Goal: Information Seeking & Learning: Find specific page/section

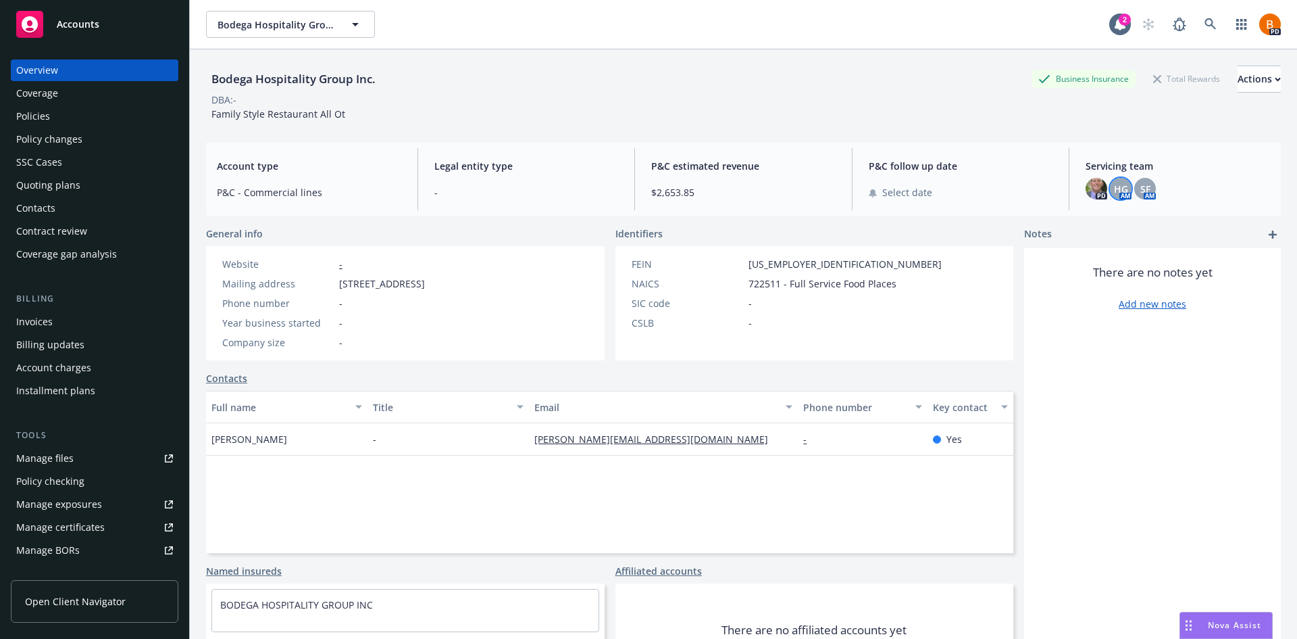
drag, startPoint x: 0, startPoint y: 0, endPoint x: 78, endPoint y: 68, distance: 103.4
click at [78, 68] on div "Overview" at bounding box center [94, 70] width 157 height 22
click at [67, 22] on span "Accounts" at bounding box center [78, 24] width 43 height 11
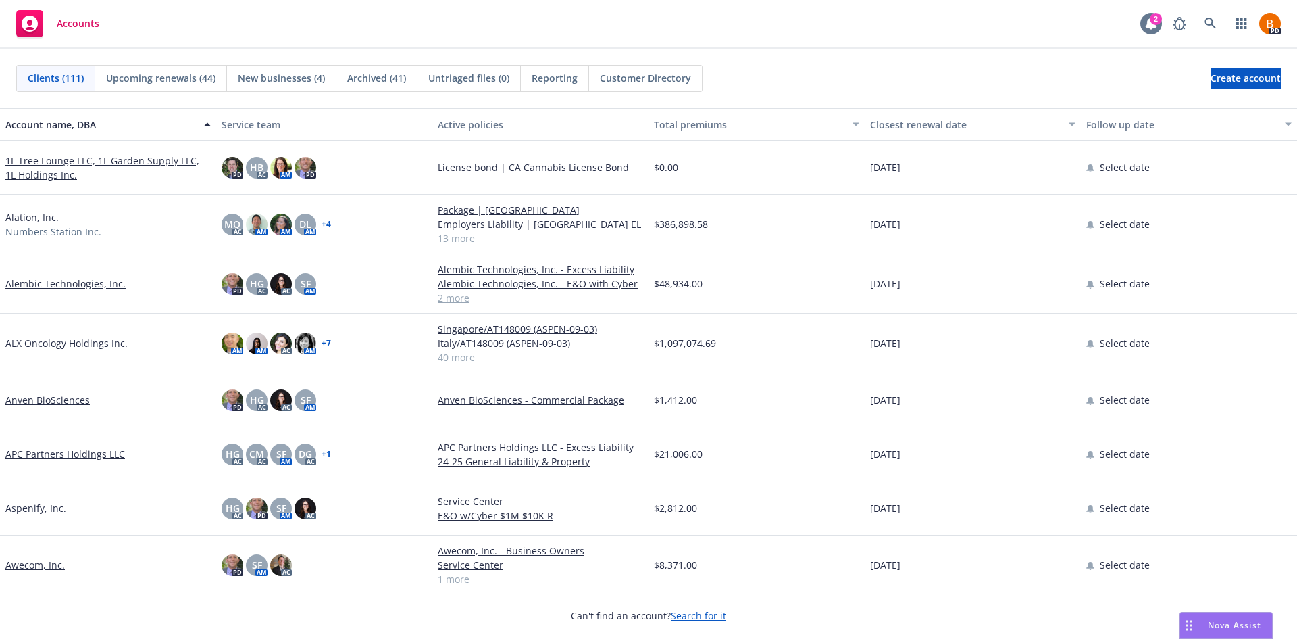
click at [1152, 26] on icon at bounding box center [1151, 24] width 11 height 12
click at [1212, 616] on div "Nova Assist" at bounding box center [1226, 625] width 92 height 26
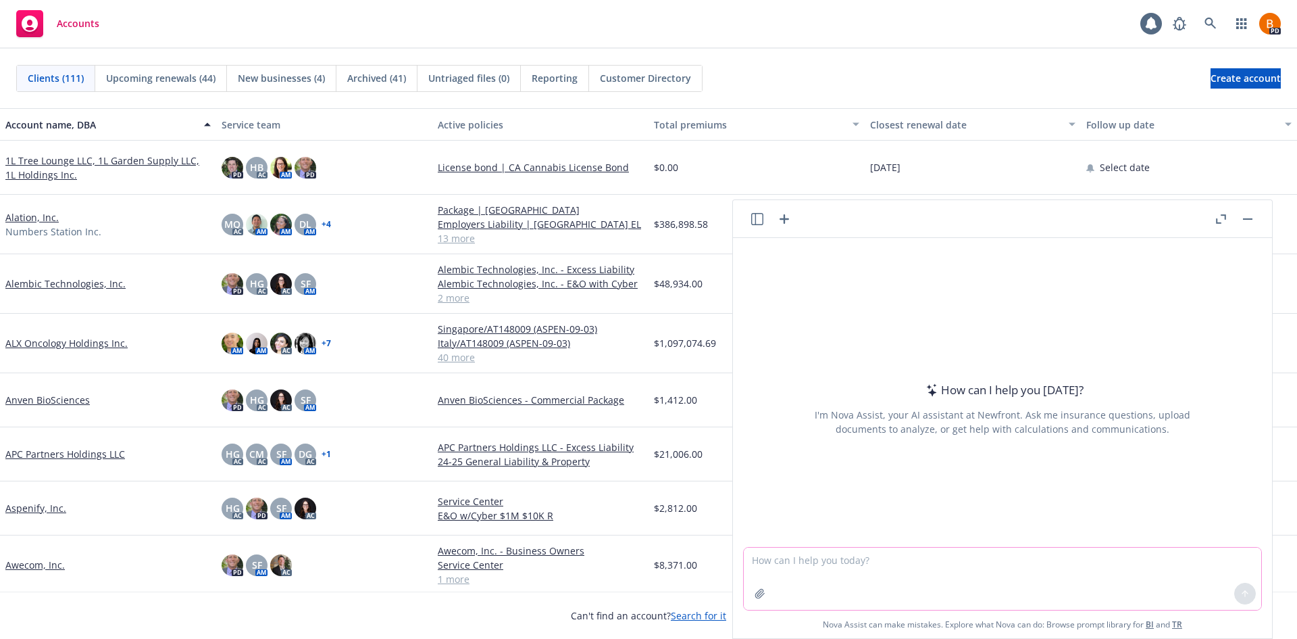
click at [886, 572] on textarea at bounding box center [1003, 578] width 518 height 62
type textarea "W"
click at [1183, 555] on textarea "I'm the business insurance broker for a company that just announced they are be…" at bounding box center [1003, 578] width 518 height 64
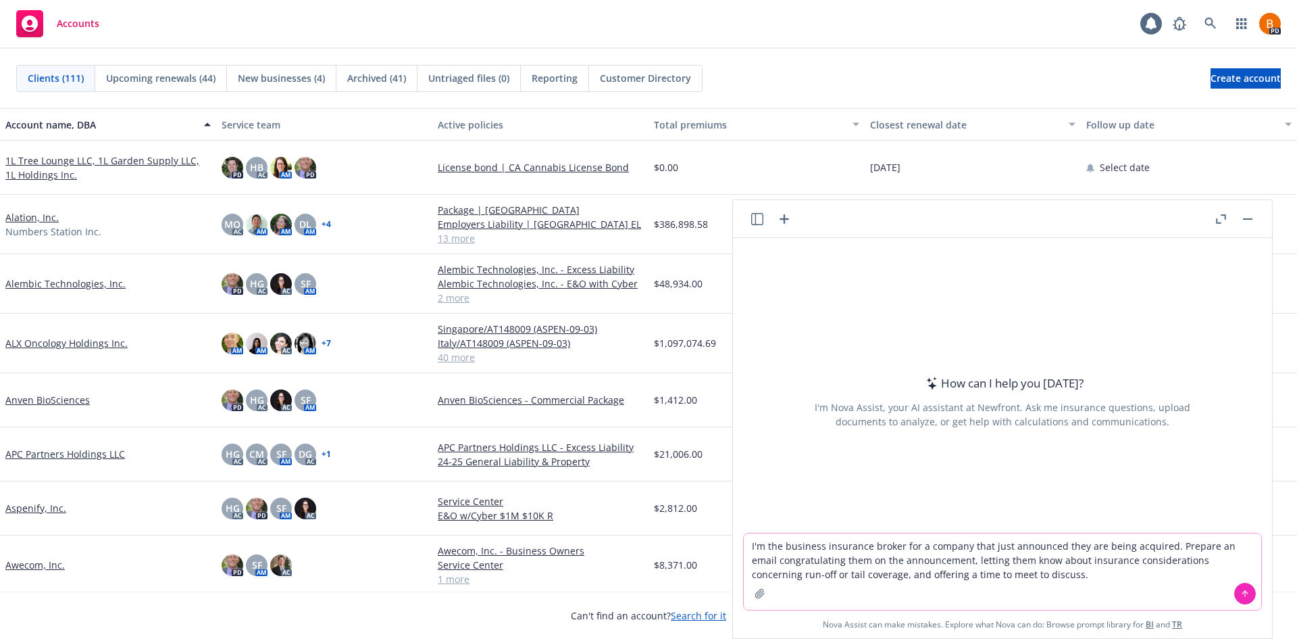
drag, startPoint x: 961, startPoint y: 543, endPoint x: 916, endPoint y: 543, distance: 45.3
click at [916, 543] on textarea "I'm the business insurance broker for a company that just announced they are be…" at bounding box center [1003, 571] width 518 height 76
click at [1143, 543] on textarea "I'm the business insurance broker for Viaduct that just announced they are bein…" at bounding box center [1003, 571] width 518 height 76
click at [1185, 548] on textarea "I'm the business insurance broker for Viaduct that just announced they are bein…" at bounding box center [1003, 571] width 518 height 76
click at [1151, 570] on textarea "I'm the business insurance broker for Viaduct that just announced they are bein…" at bounding box center [1003, 571] width 518 height 76
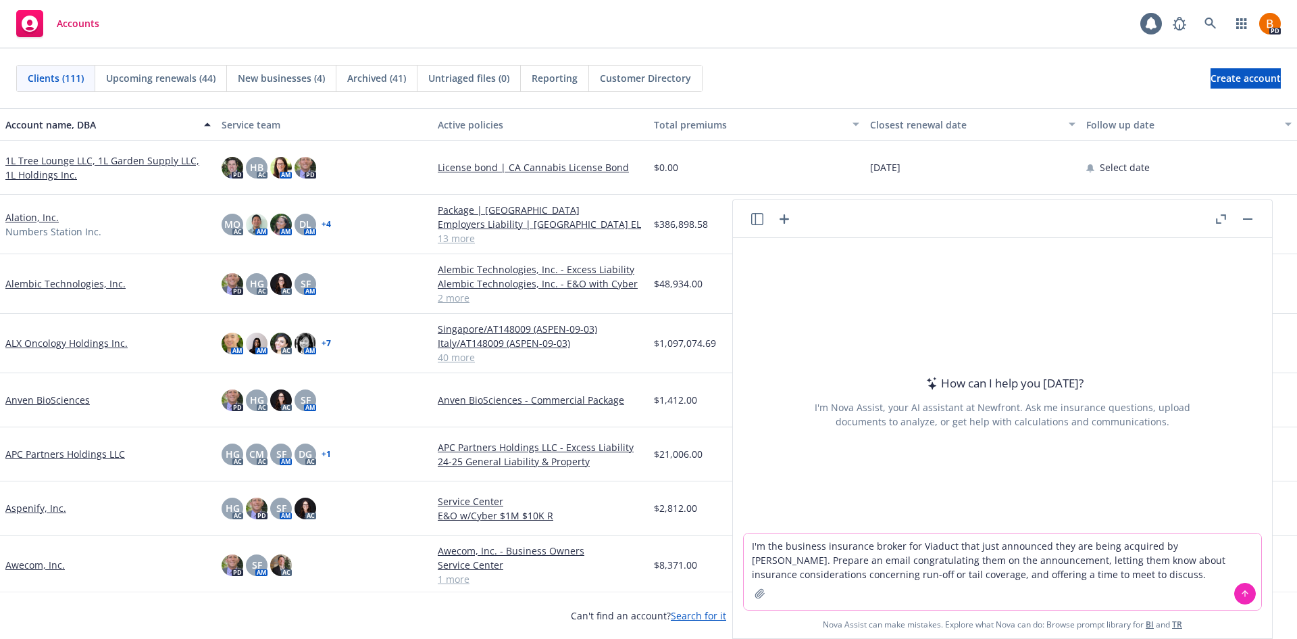
click at [841, 575] on textarea "I'm the business insurance broker for Viaduct that just announced they are bein…" at bounding box center [1003, 571] width 518 height 76
click at [872, 574] on textarea "I'm the business insurance broker for Viaduct that just announced they are bein…" at bounding box center [1003, 571] width 518 height 76
type textarea "I'm the business insurance broker for Viaduct that just announced they are bein…"
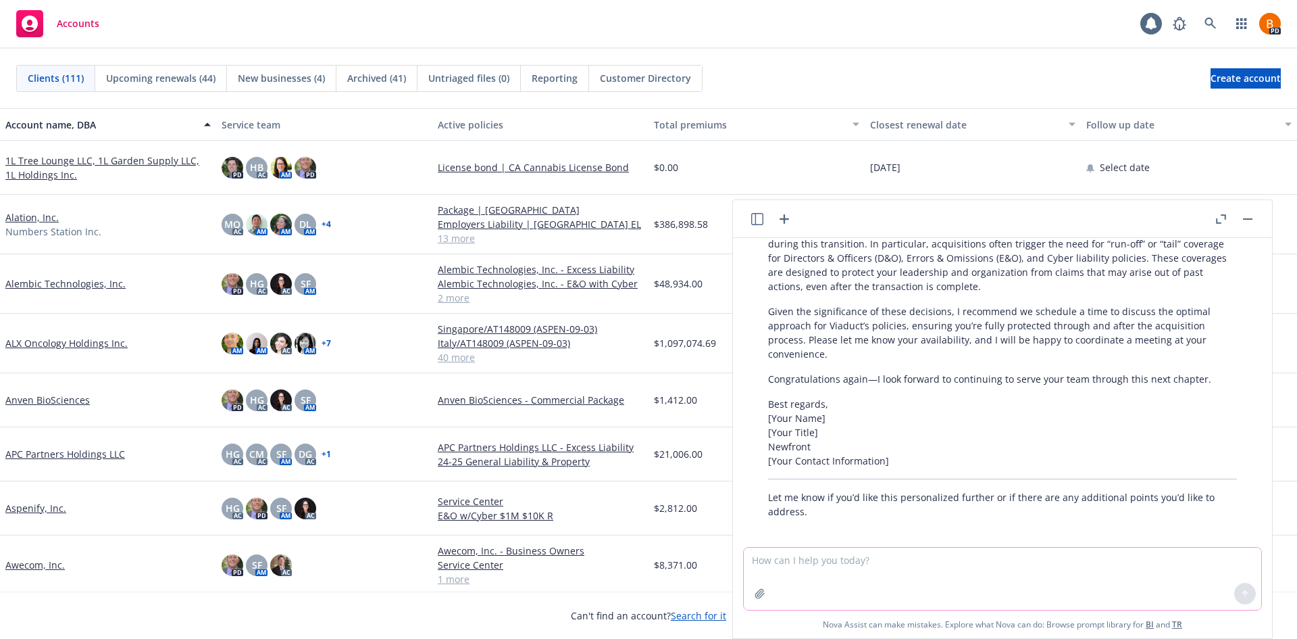
scroll to position [265, 0]
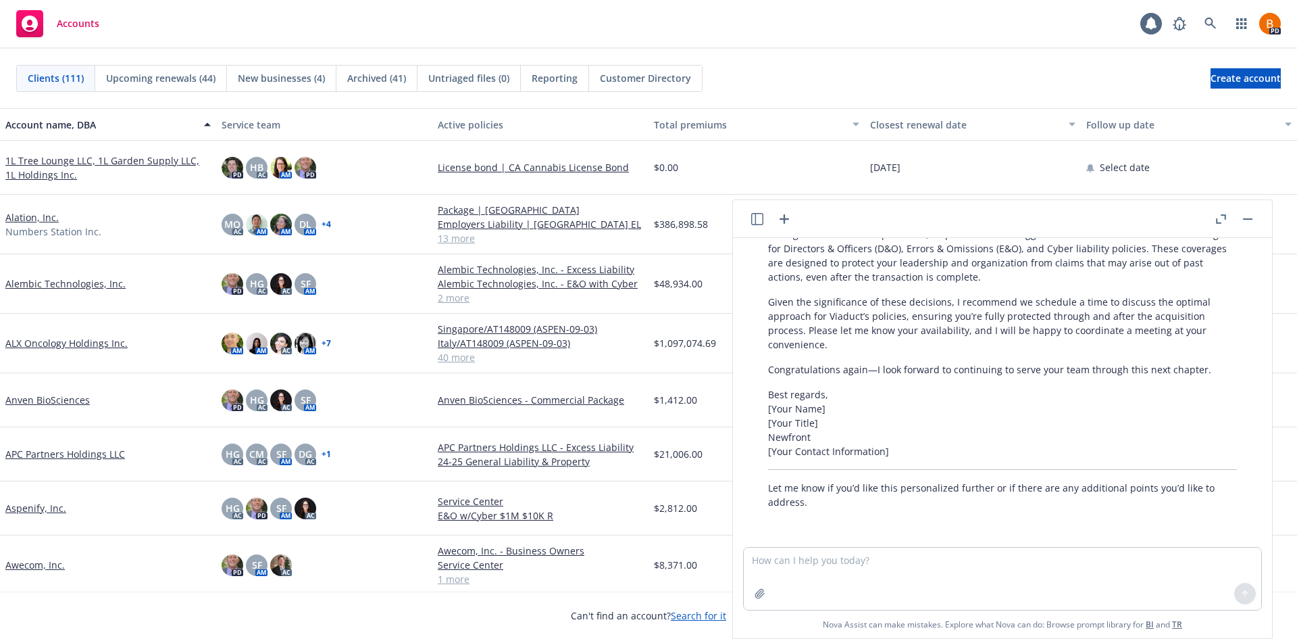
click at [1224, 225] on button "button" at bounding box center [1221, 219] width 16 height 16
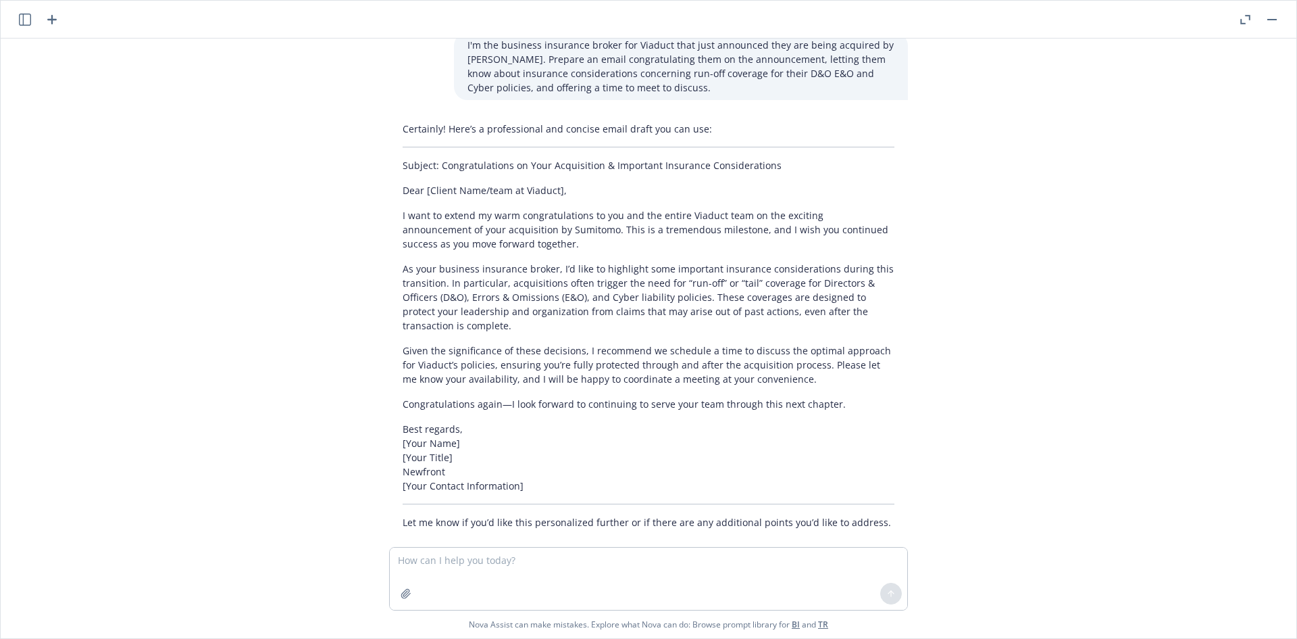
scroll to position [0, 0]
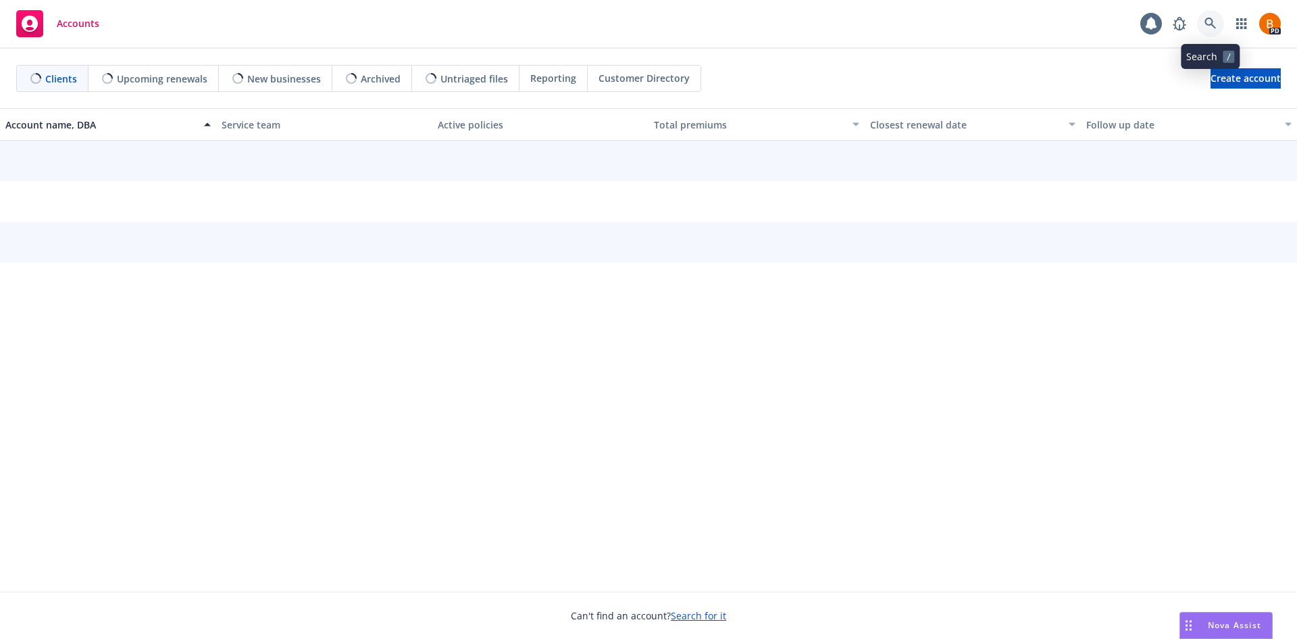
click at [1214, 27] on icon at bounding box center [1210, 23] width 11 height 11
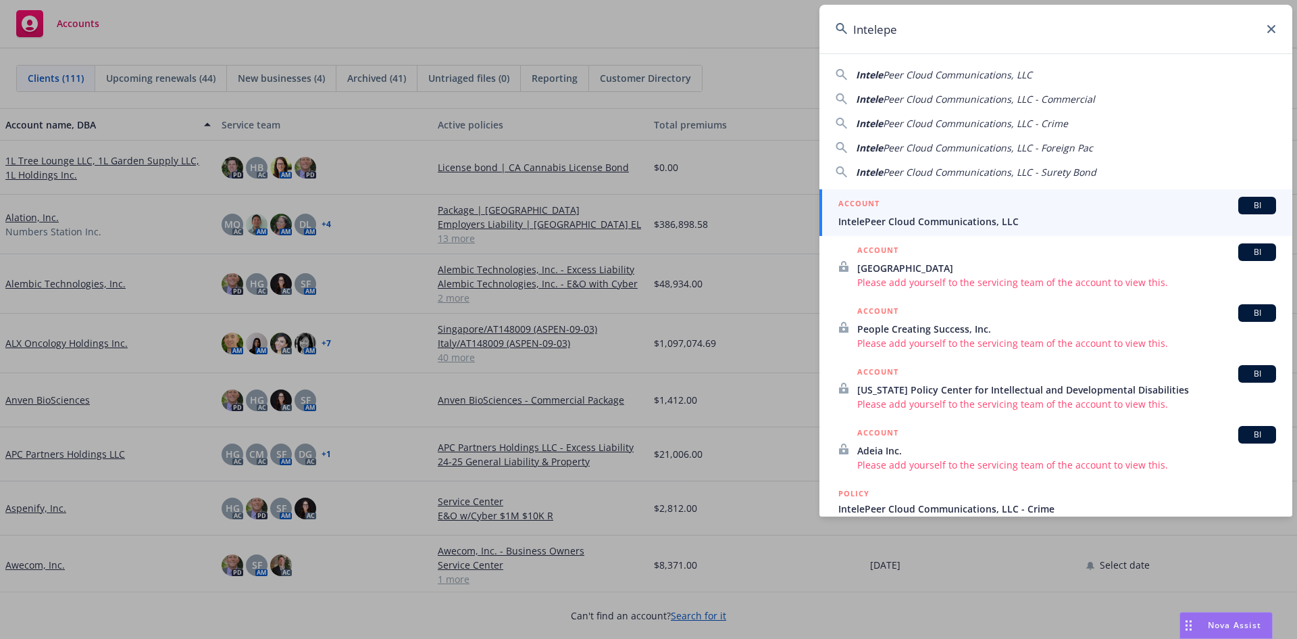
type input "Intelepe"
click at [976, 209] on div "ACCOUNT BI" at bounding box center [1058, 206] width 438 height 18
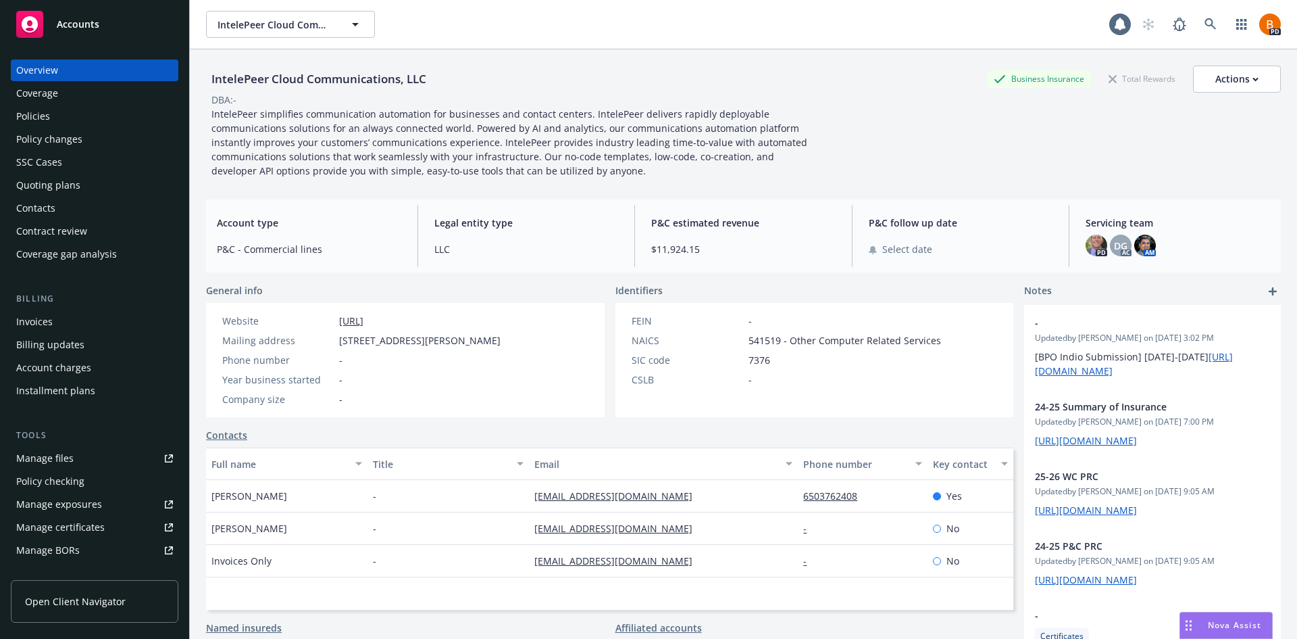
click at [51, 117] on div "Policies" at bounding box center [94, 116] width 157 height 22
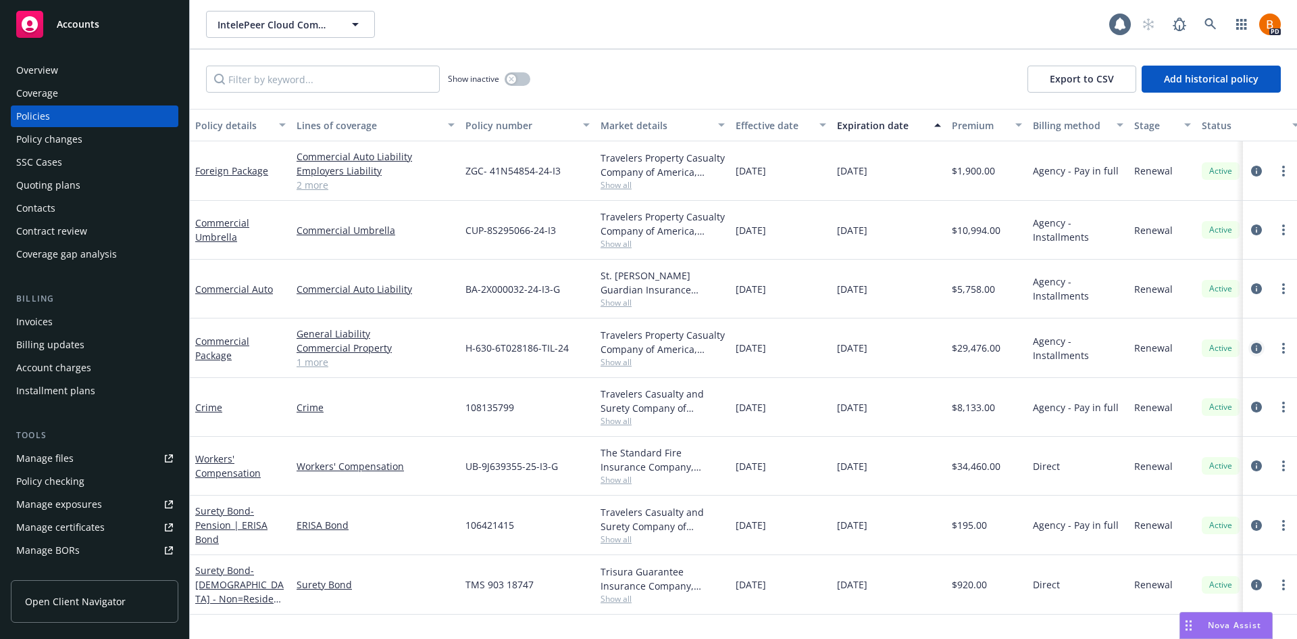
click at [1252, 349] on icon "circleInformation" at bounding box center [1256, 348] width 11 height 11
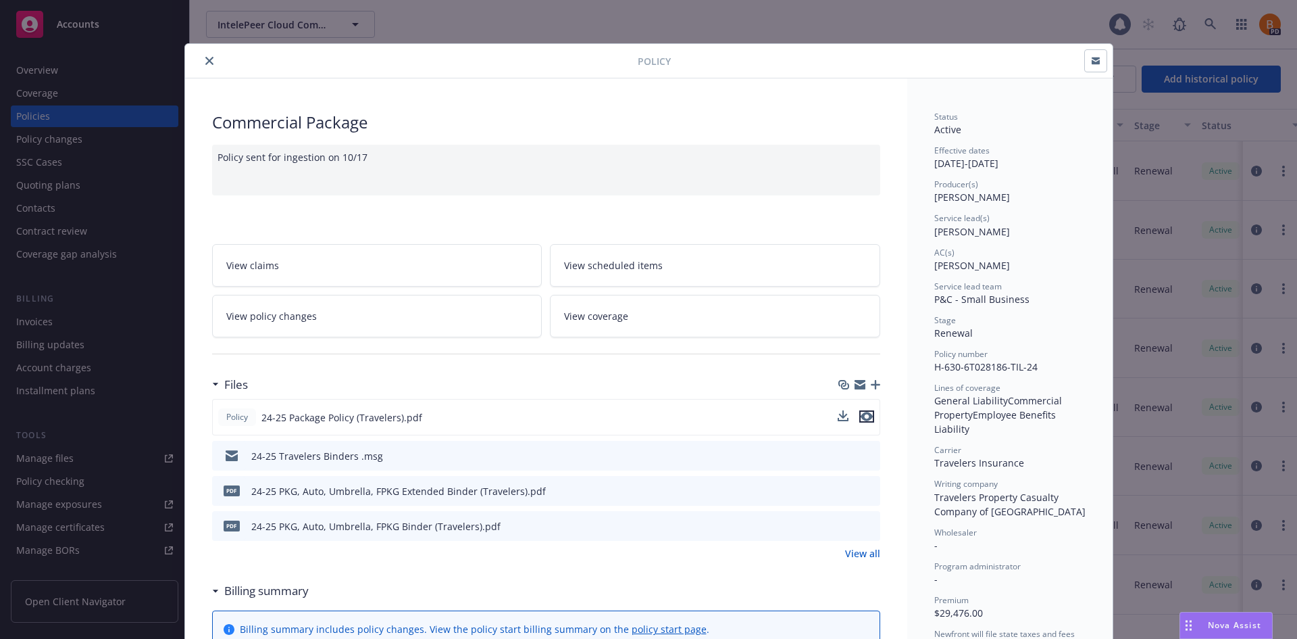
click at [861, 418] on icon "preview file" at bounding box center [867, 415] width 12 height 9
click at [201, 64] on button "close" at bounding box center [209, 61] width 16 height 16
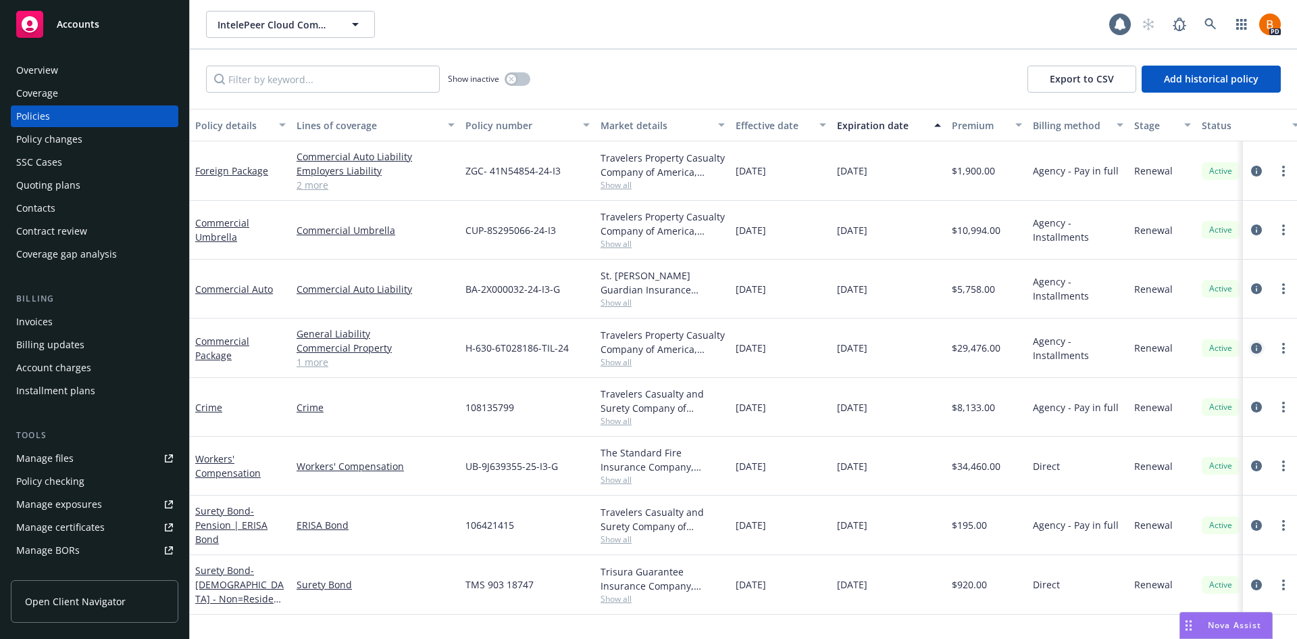
click at [1259, 347] on icon "circleInformation" at bounding box center [1256, 348] width 11 height 11
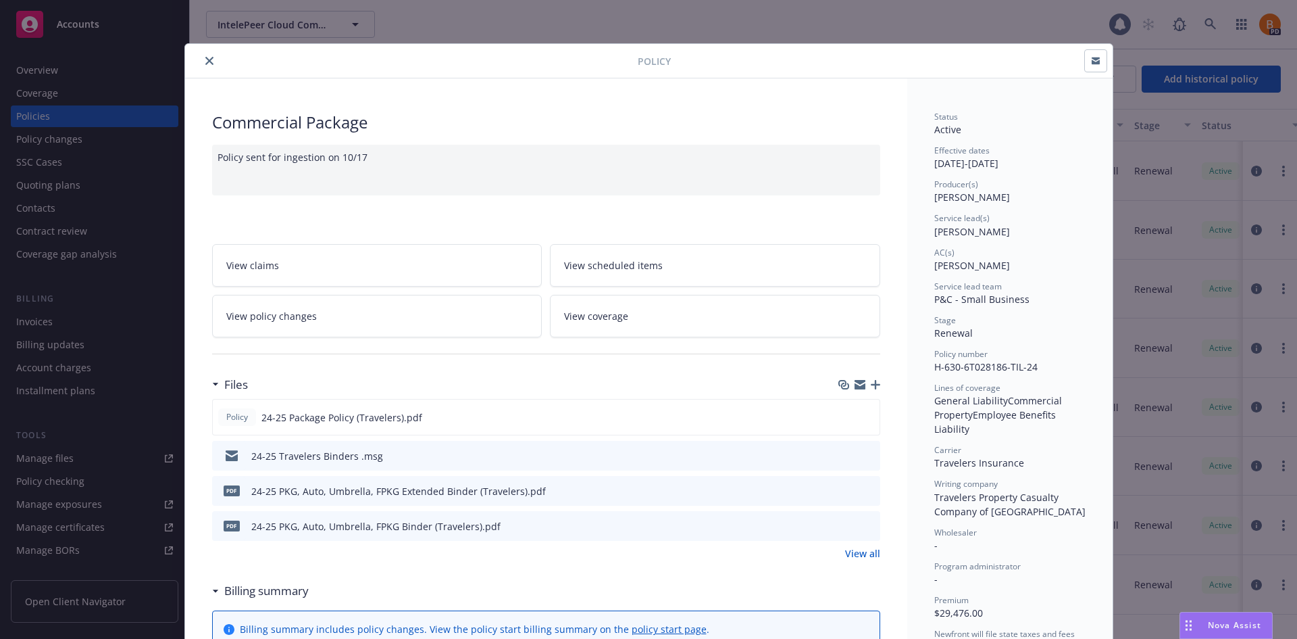
scroll to position [41, 0]
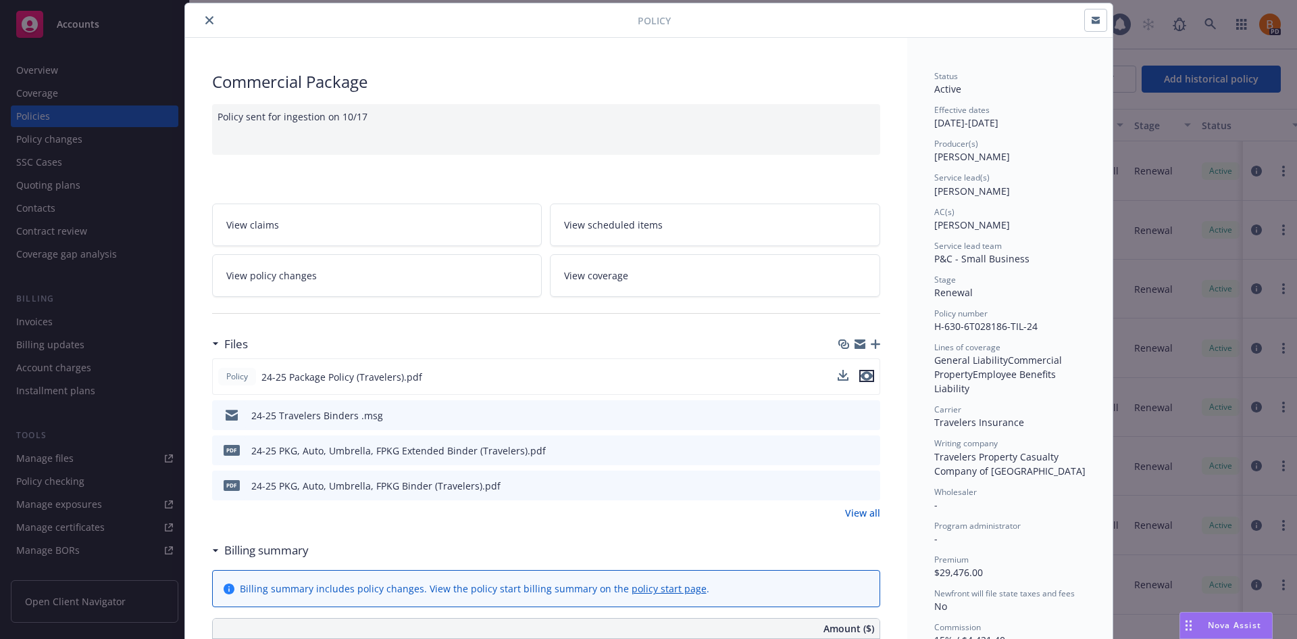
click at [866, 373] on icon "preview file" at bounding box center [867, 375] width 12 height 9
